Goal: Transaction & Acquisition: Purchase product/service

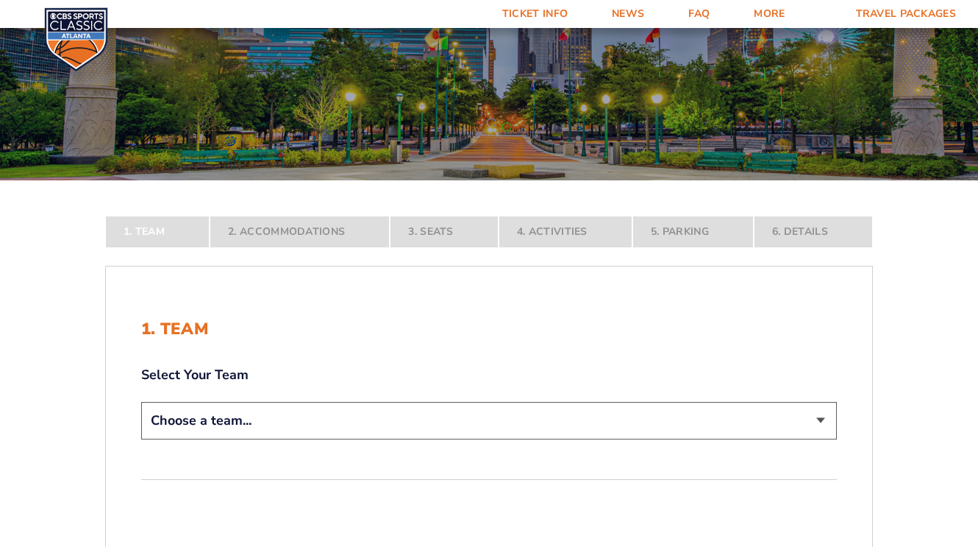
scroll to position [158, 0]
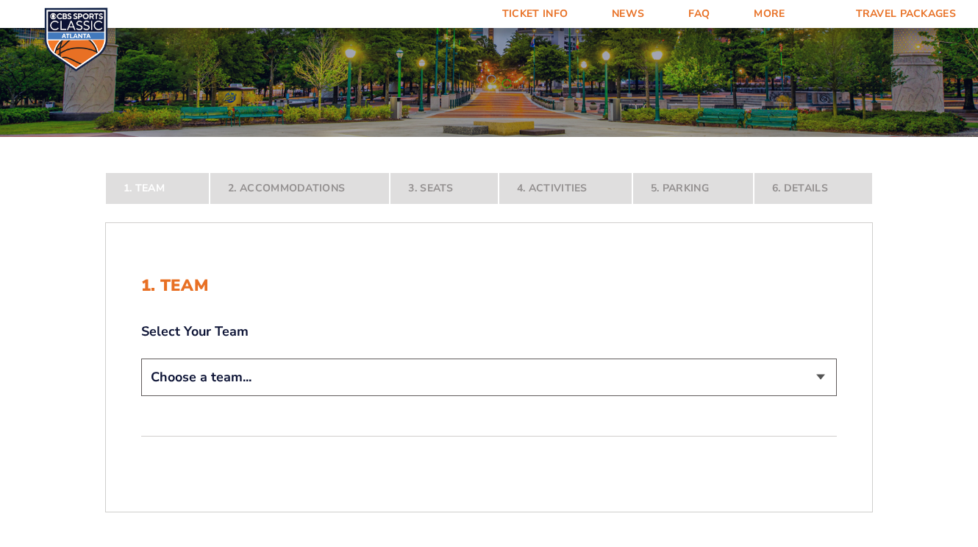
select select "12956"
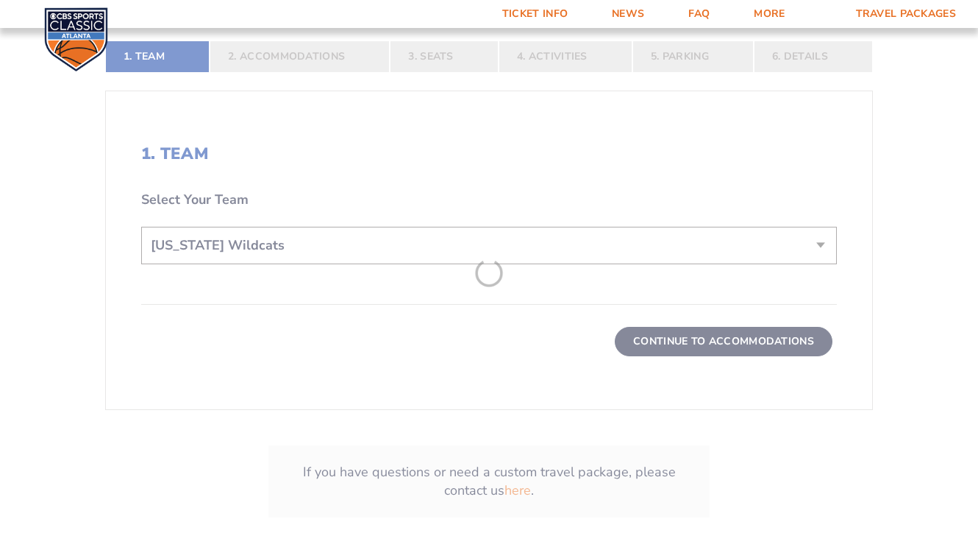
scroll to position [397, 0]
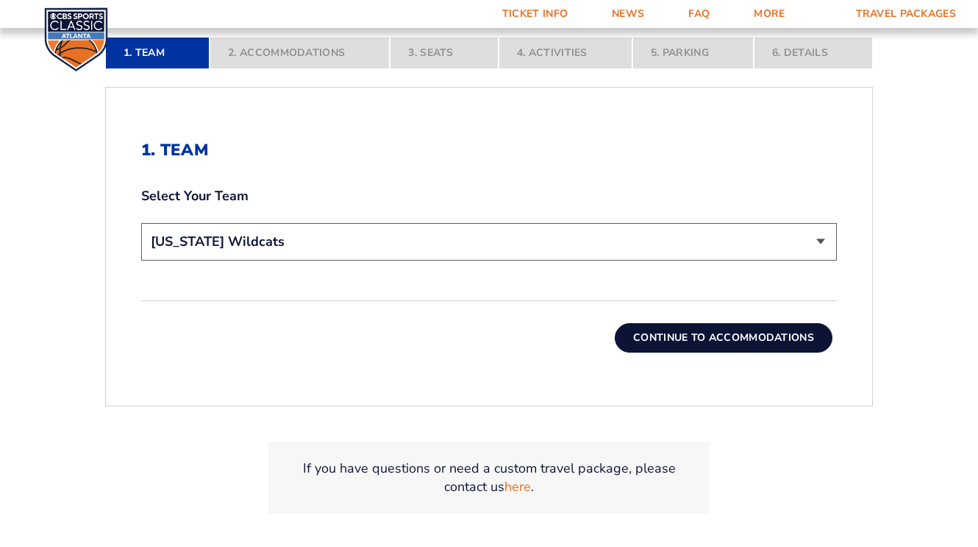
click at [666, 338] on button "Continue To Accommodations" at bounding box center [724, 337] width 218 height 29
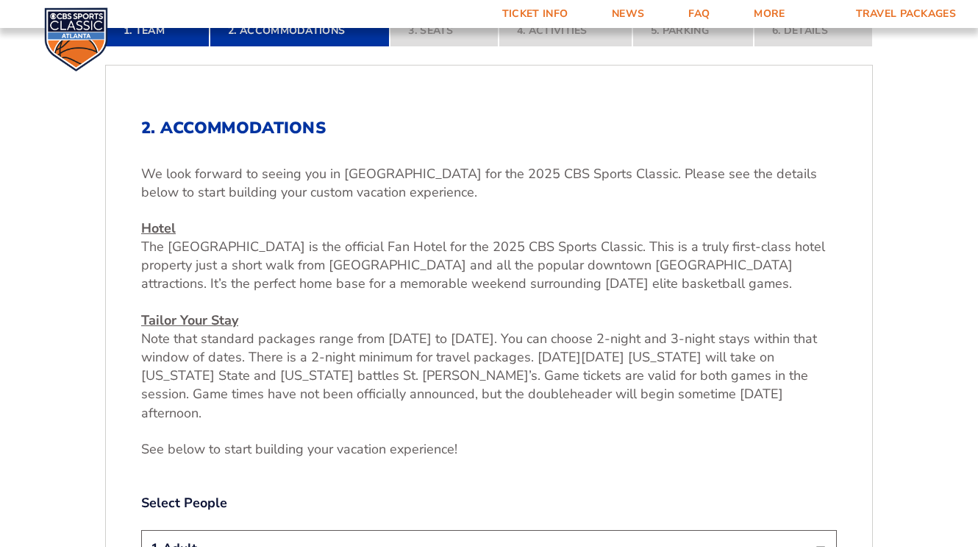
scroll to position [316, 0]
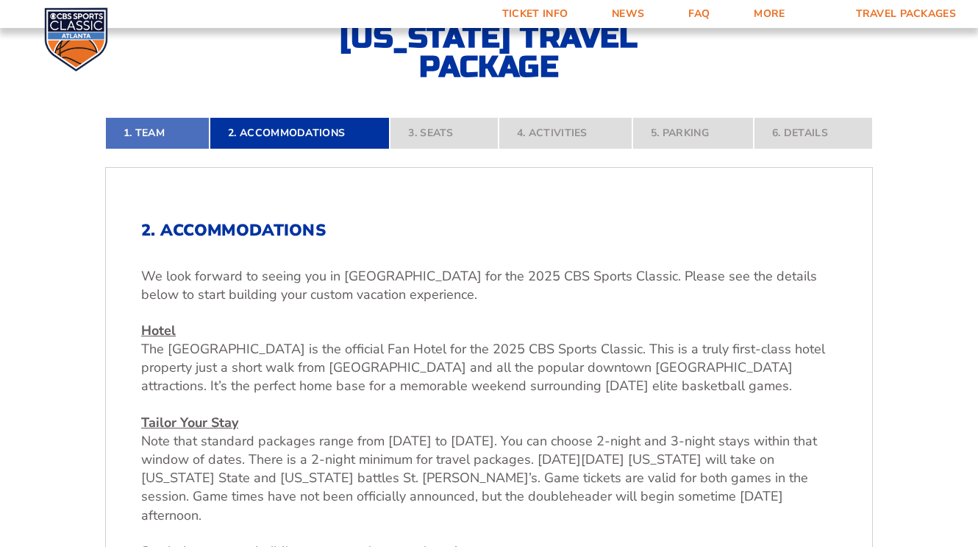
click at [155, 128] on link "1. Team" at bounding box center [157, 133] width 104 height 32
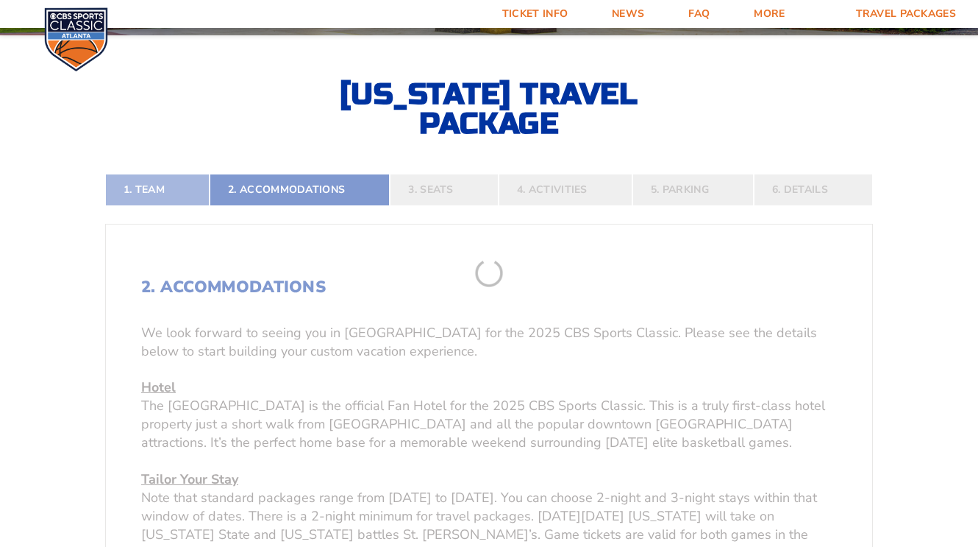
scroll to position [257, 0]
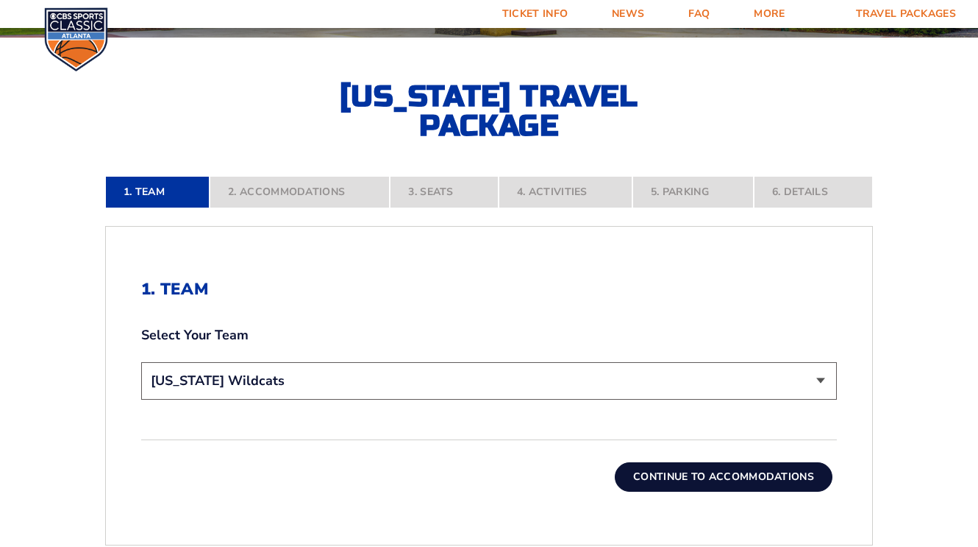
click at [665, 471] on button "Continue To Accommodations" at bounding box center [724, 476] width 218 height 29
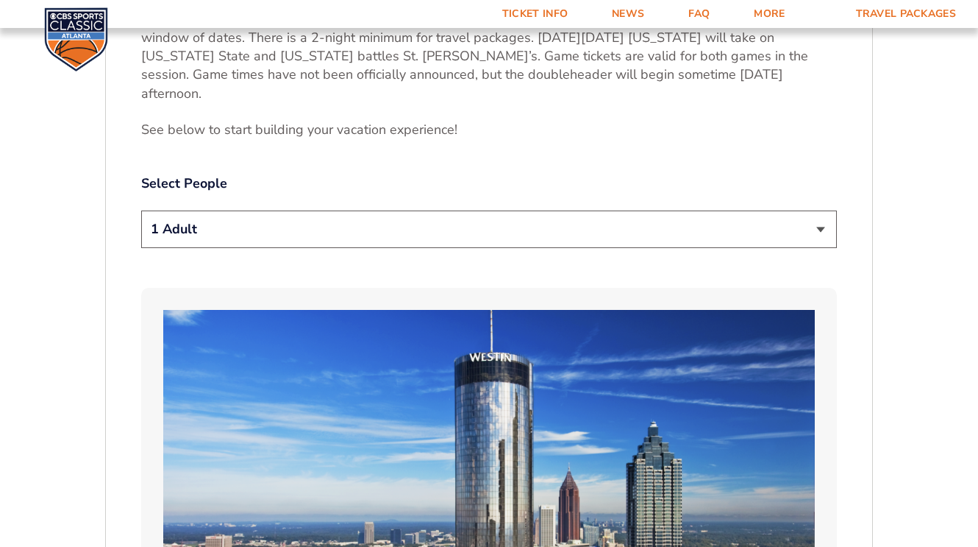
scroll to position [834, 0]
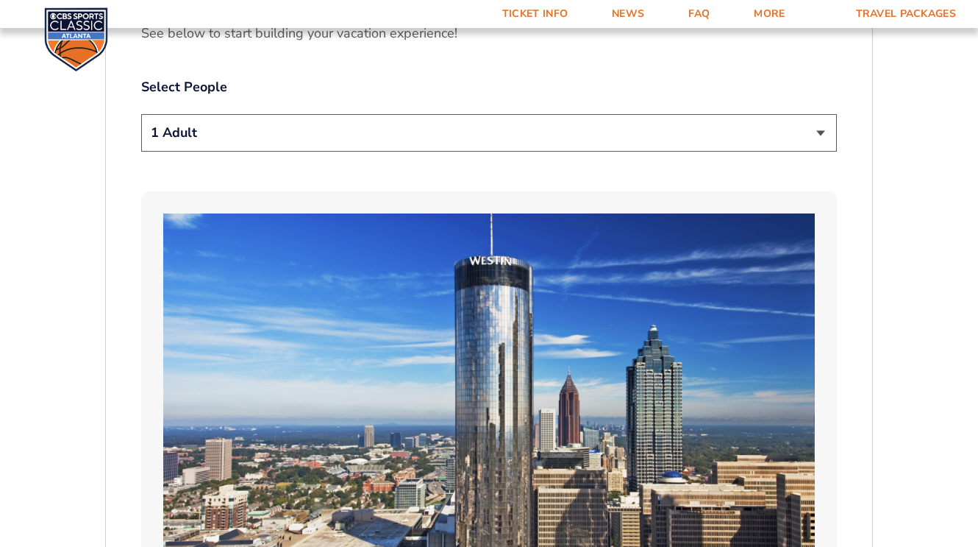
select select "2 Adults"
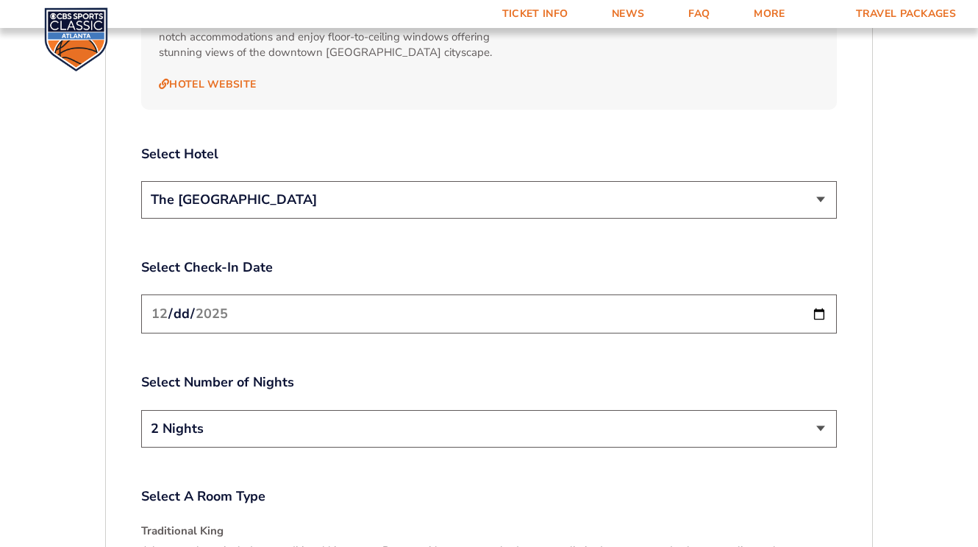
scroll to position [1701, 0]
click at [703, 293] on input "2025-12-19" at bounding box center [489, 312] width 696 height 39
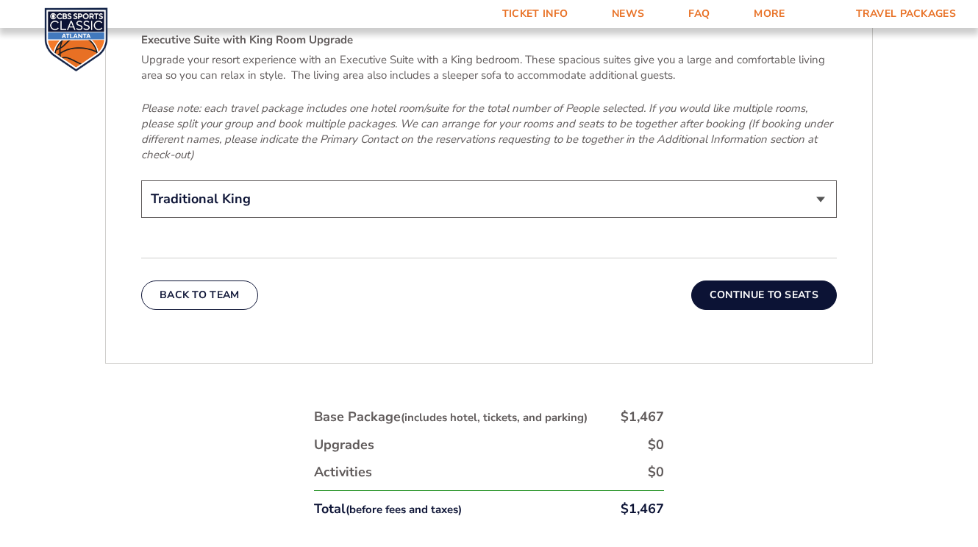
scroll to position [2472, 0]
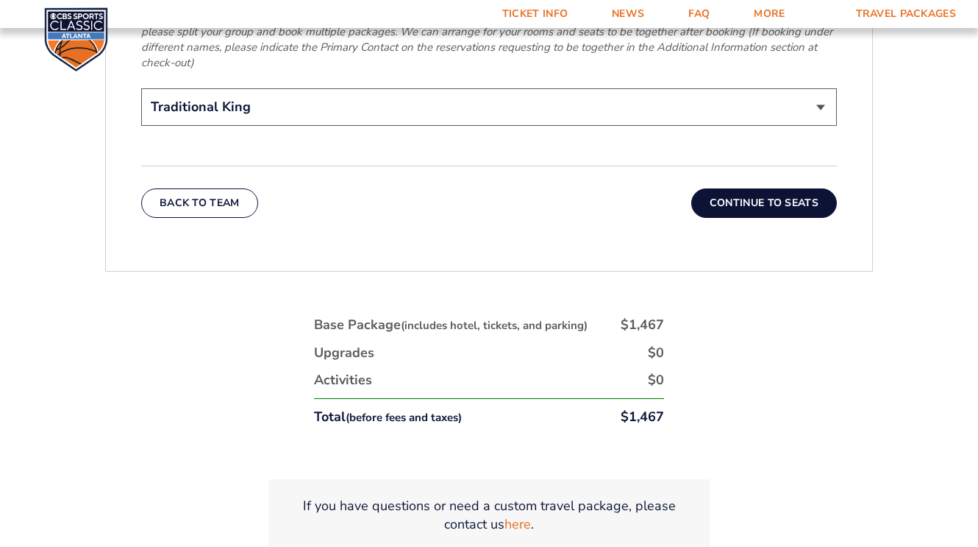
click at [766, 188] on button "Continue To Seats" at bounding box center [764, 202] width 146 height 29
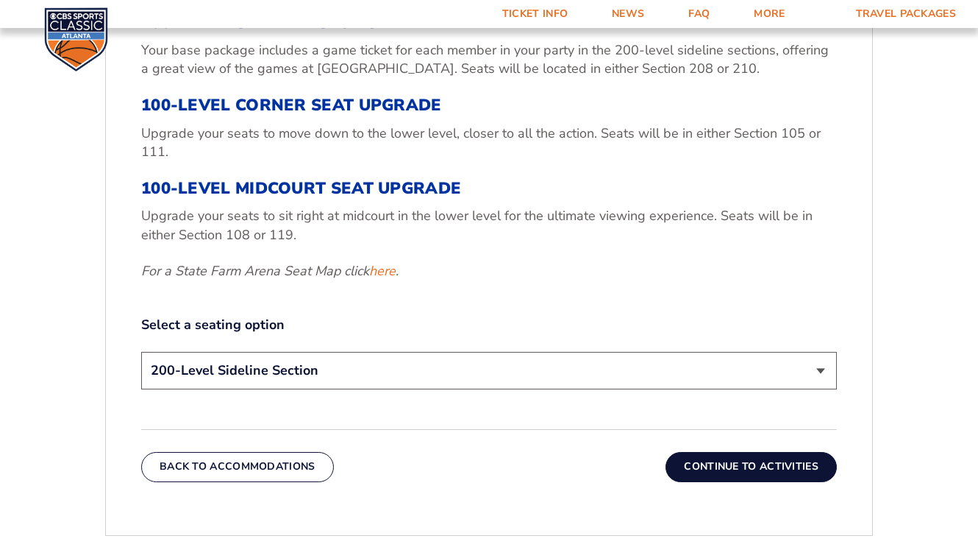
scroll to position [576, 0]
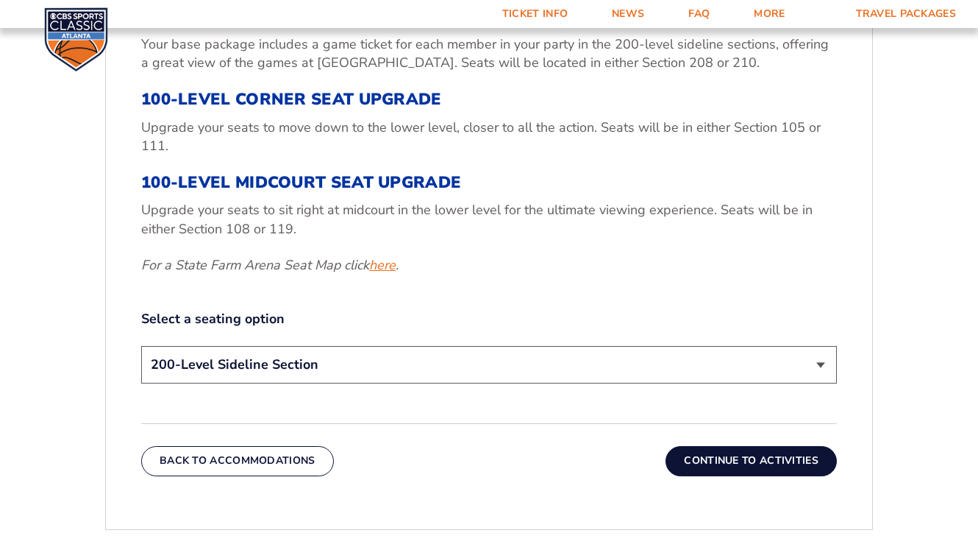
click at [381, 270] on link "here" at bounding box center [382, 265] width 26 height 18
click at [743, 453] on button "Continue To Activities" at bounding box center [751, 460] width 171 height 29
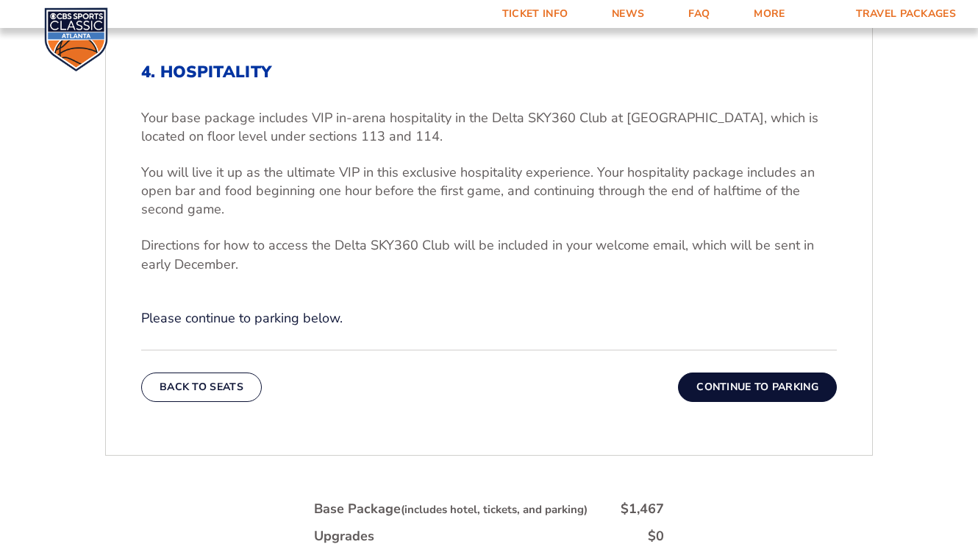
scroll to position [472, 1]
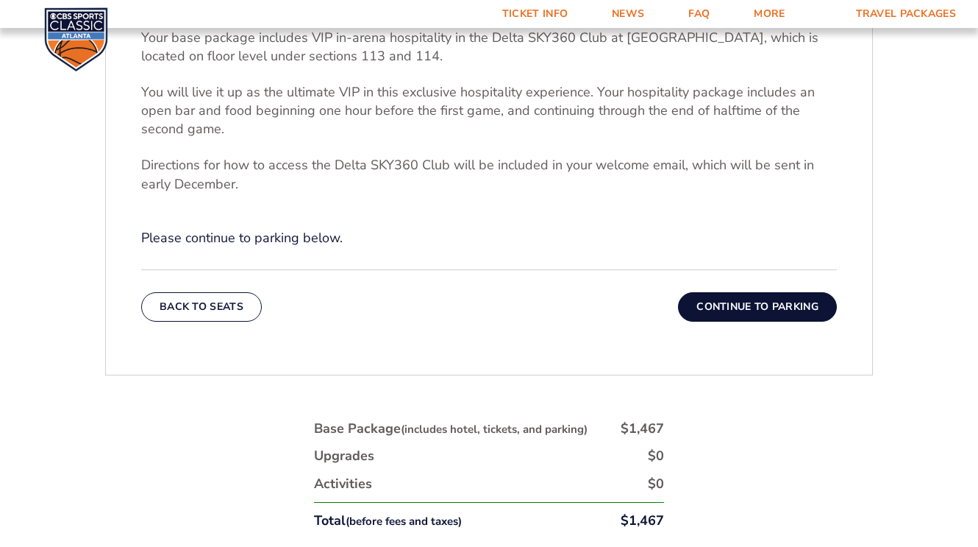
click at [738, 307] on button "Continue To Parking" at bounding box center [757, 306] width 159 height 29
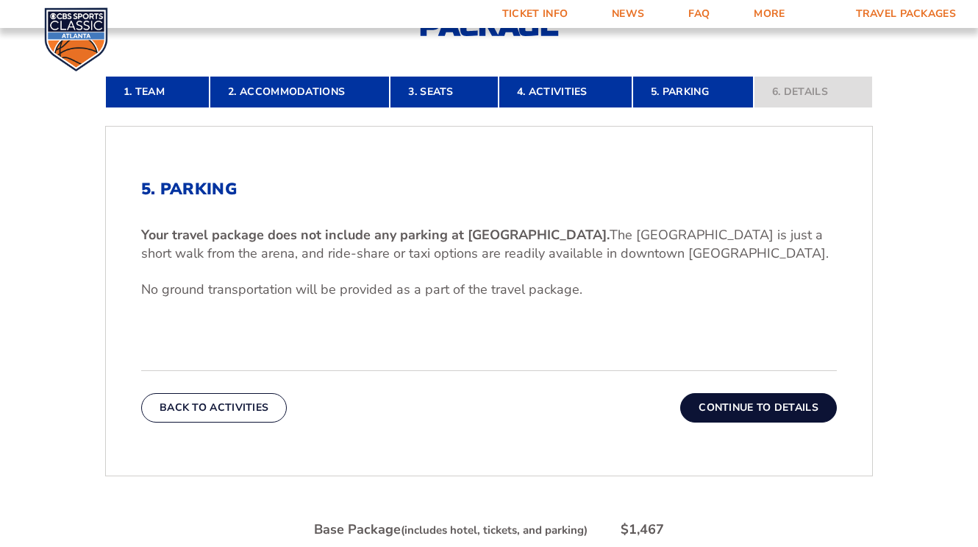
scroll to position [427, 0]
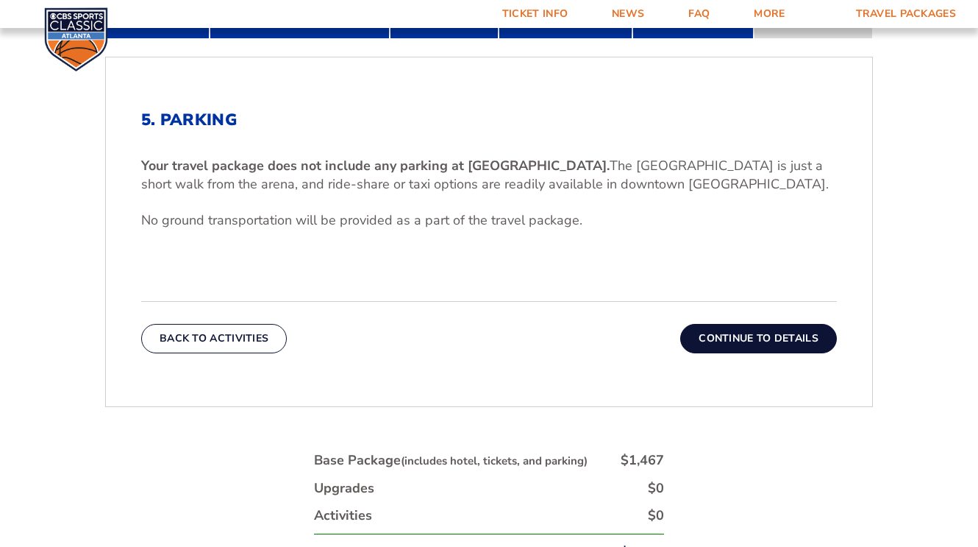
click at [736, 340] on button "Continue To Details" at bounding box center [758, 338] width 157 height 29
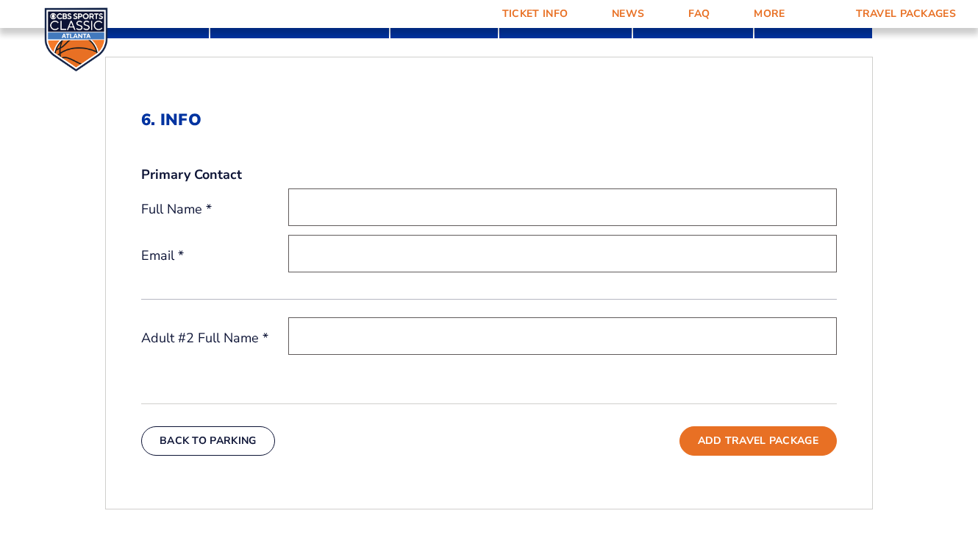
scroll to position [427, 0]
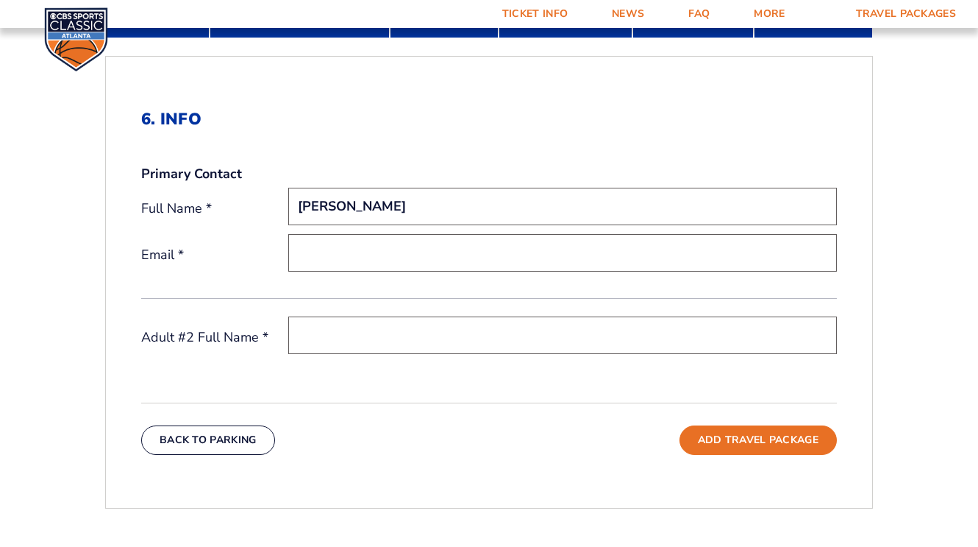
type input "Sarah Ballard"
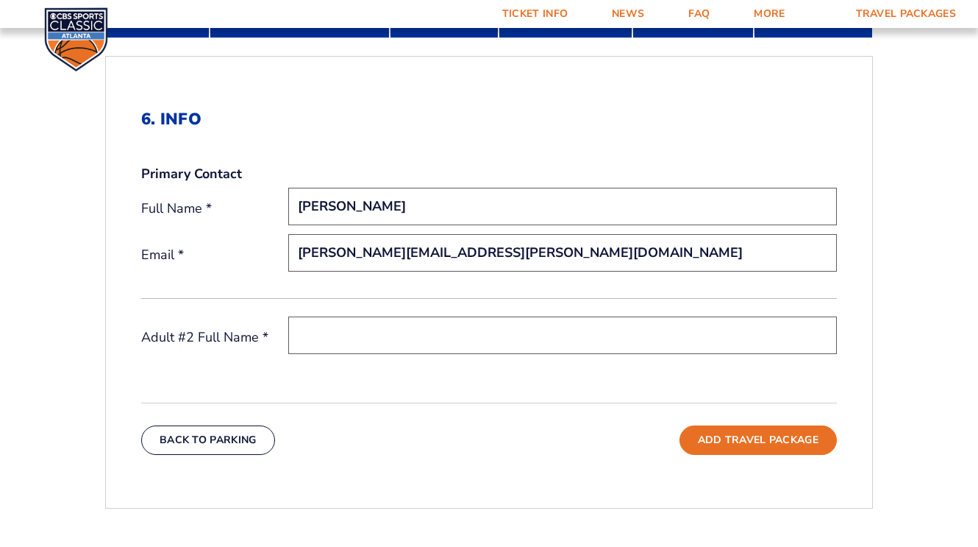
type input "sarah.mckenna.b@gmail.com"
type input "S"
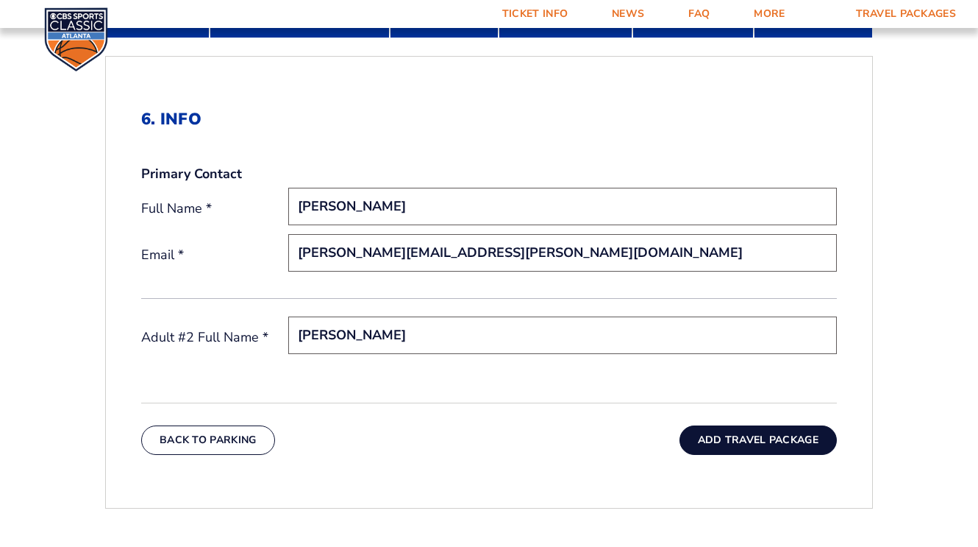
type input "Ryan Shipp"
click at [807, 437] on button "Add Travel Package" at bounding box center [758, 439] width 157 height 29
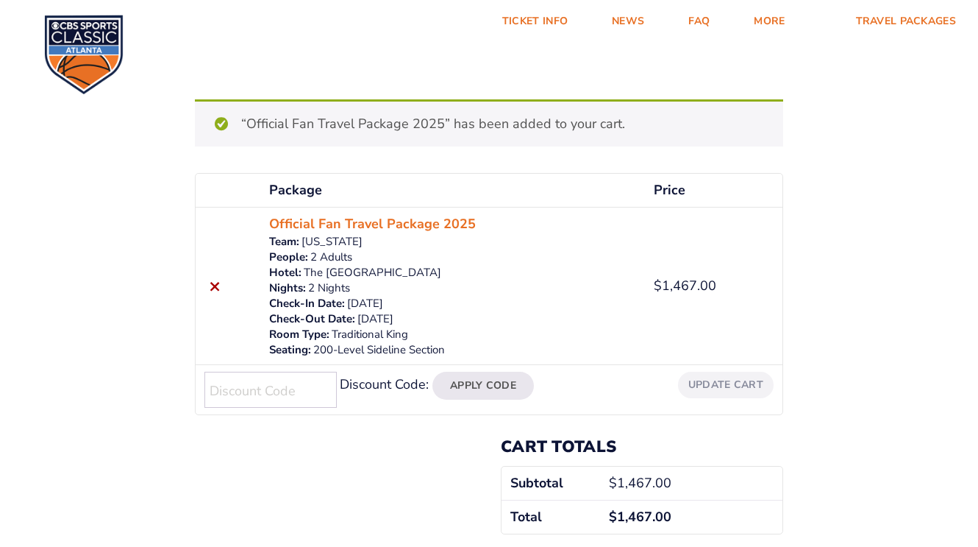
scroll to position [60, 0]
